Goal: Task Accomplishment & Management: Complete application form

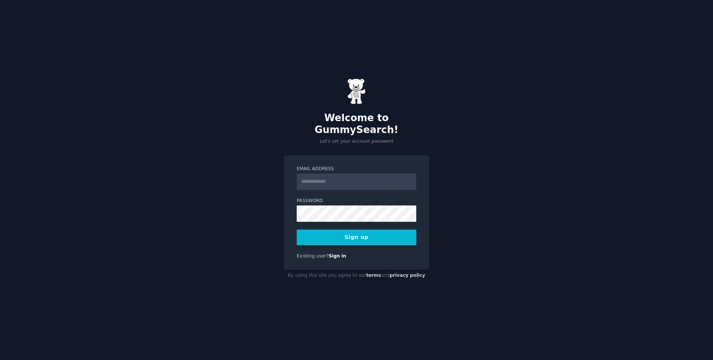
click at [357, 174] on input "Email Address" at bounding box center [357, 182] width 120 height 16
click at [353, 174] on input "Email Address" at bounding box center [357, 182] width 120 height 16
type input "**********"
click at [344, 230] on button "Sign up" at bounding box center [357, 238] width 120 height 16
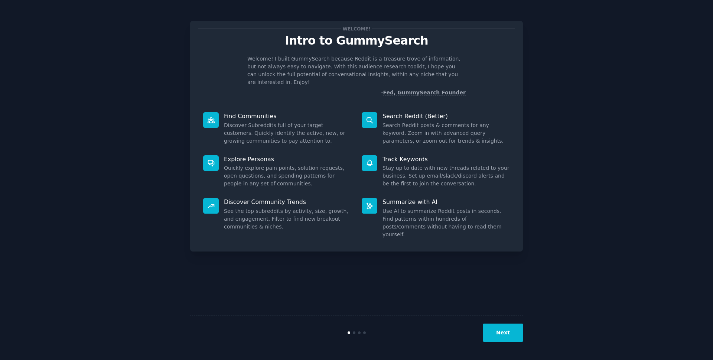
click at [501, 333] on button "Next" at bounding box center [503, 333] width 40 height 18
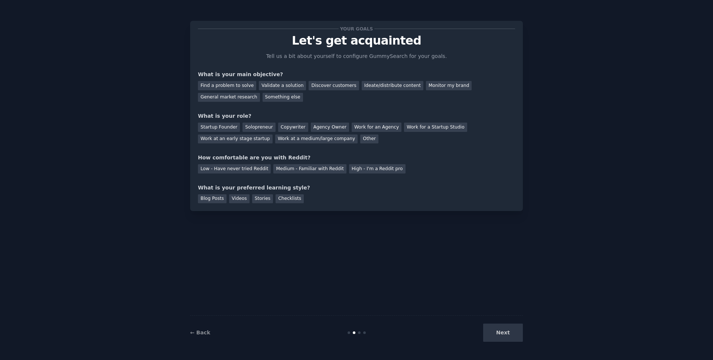
click at [501, 333] on div "Next" at bounding box center [467, 333] width 111 height 18
click at [360, 139] on div "Other" at bounding box center [369, 139] width 18 height 9
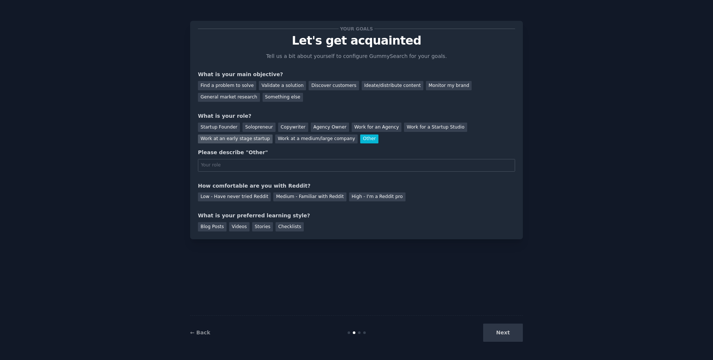
click at [248, 140] on div "Work at an early stage startup" at bounding box center [235, 139] width 75 height 9
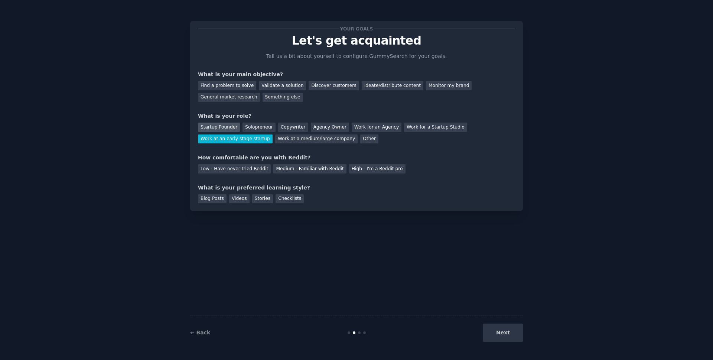
click at [217, 125] on div "Startup Founder" at bounding box center [219, 127] width 42 height 9
click at [255, 130] on div "Solopreneur" at bounding box center [259, 127] width 33 height 9
click at [316, 168] on div "Medium - Familiar with Reddit" at bounding box center [309, 168] width 73 height 9
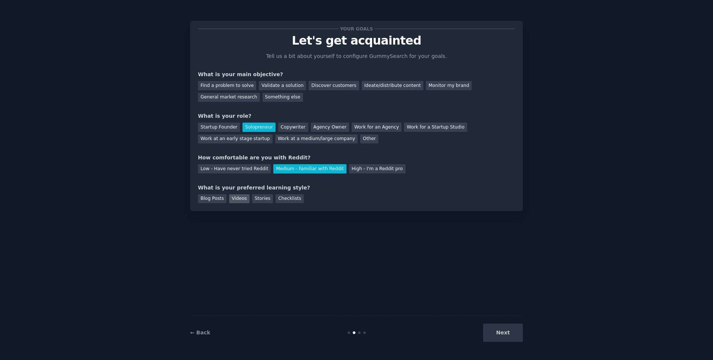
click at [237, 201] on div "Videos" at bounding box center [239, 198] width 20 height 9
click at [232, 83] on div "Find a problem to solve" at bounding box center [227, 85] width 58 height 9
click at [502, 330] on button "Next" at bounding box center [503, 333] width 40 height 18
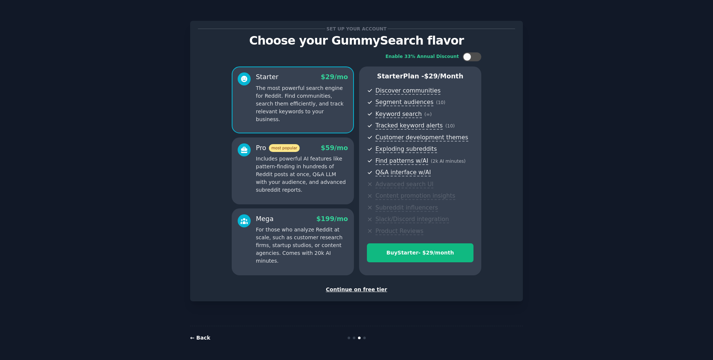
click at [198, 338] on link "← Back" at bounding box center [200, 338] width 20 height 6
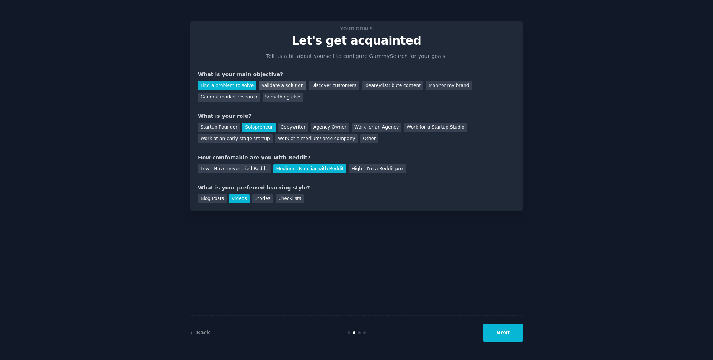
click at [279, 86] on div "Validate a solution" at bounding box center [282, 85] width 47 height 9
click at [245, 143] on div "Work at an early stage startup" at bounding box center [235, 139] width 75 height 9
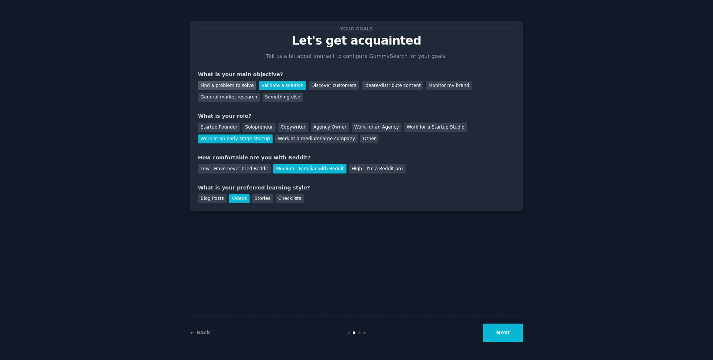
click at [227, 87] on div "Find a problem to solve" at bounding box center [227, 85] width 58 height 9
click at [273, 84] on div "Validate a solution" at bounding box center [282, 85] width 47 height 9
click at [232, 87] on div "Find a problem to solve" at bounding box center [227, 85] width 58 height 9
click at [499, 283] on div "Your goals Let's get acquainted Tell us a bit about yourself to configure Gummy…" at bounding box center [356, 179] width 333 height 339
click at [516, 286] on div "Your goals Let's get acquainted Tell us a bit about yourself to configure Gummy…" at bounding box center [356, 179] width 333 height 339
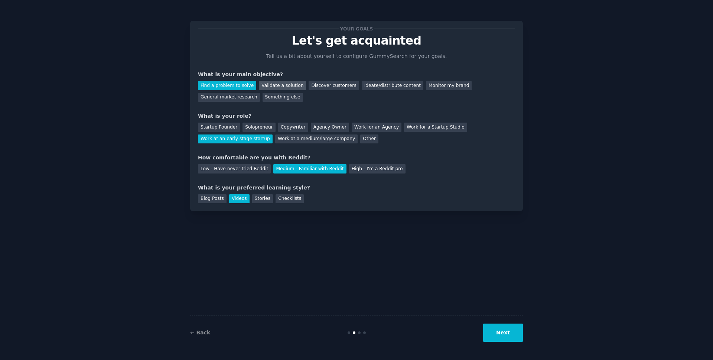
click at [275, 86] on div "Validate a solution" at bounding box center [282, 85] width 47 height 9
click at [263, 98] on div "Something else" at bounding box center [283, 97] width 40 height 9
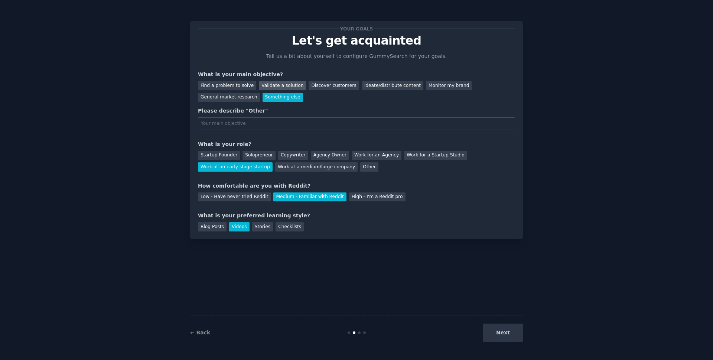
click at [276, 88] on div "Validate a solution" at bounding box center [282, 85] width 47 height 9
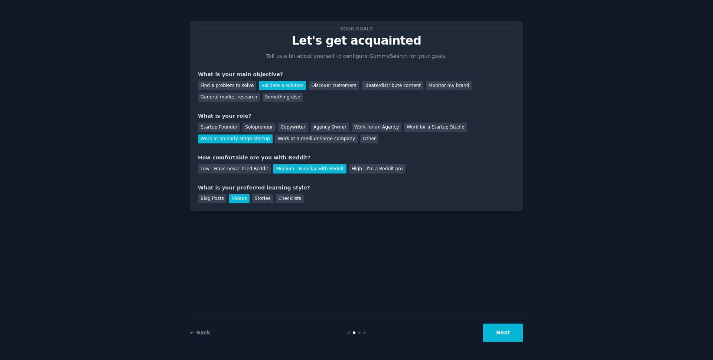
click at [443, 275] on div "Your goals Let's get acquainted Tell us a bit about yourself to configure Gummy…" at bounding box center [356, 179] width 333 height 339
click at [506, 335] on button "Next" at bounding box center [503, 333] width 40 height 18
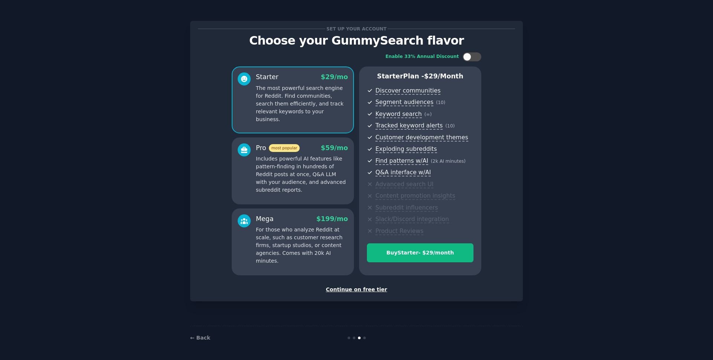
click at [351, 291] on div "Continue on free tier" at bounding box center [356, 290] width 317 height 8
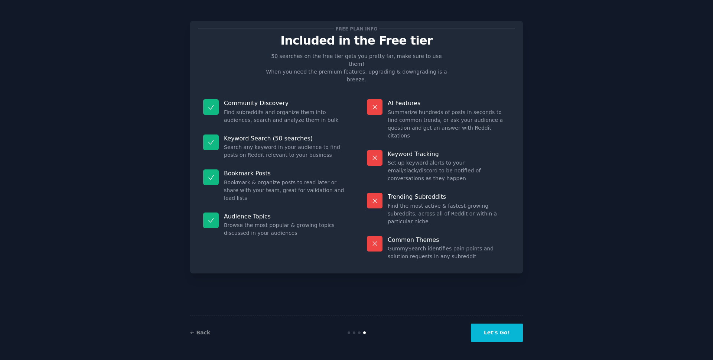
click at [498, 334] on button "Let's Go!" at bounding box center [497, 333] width 52 height 18
